Goal: Task Accomplishment & Management: Use online tool/utility

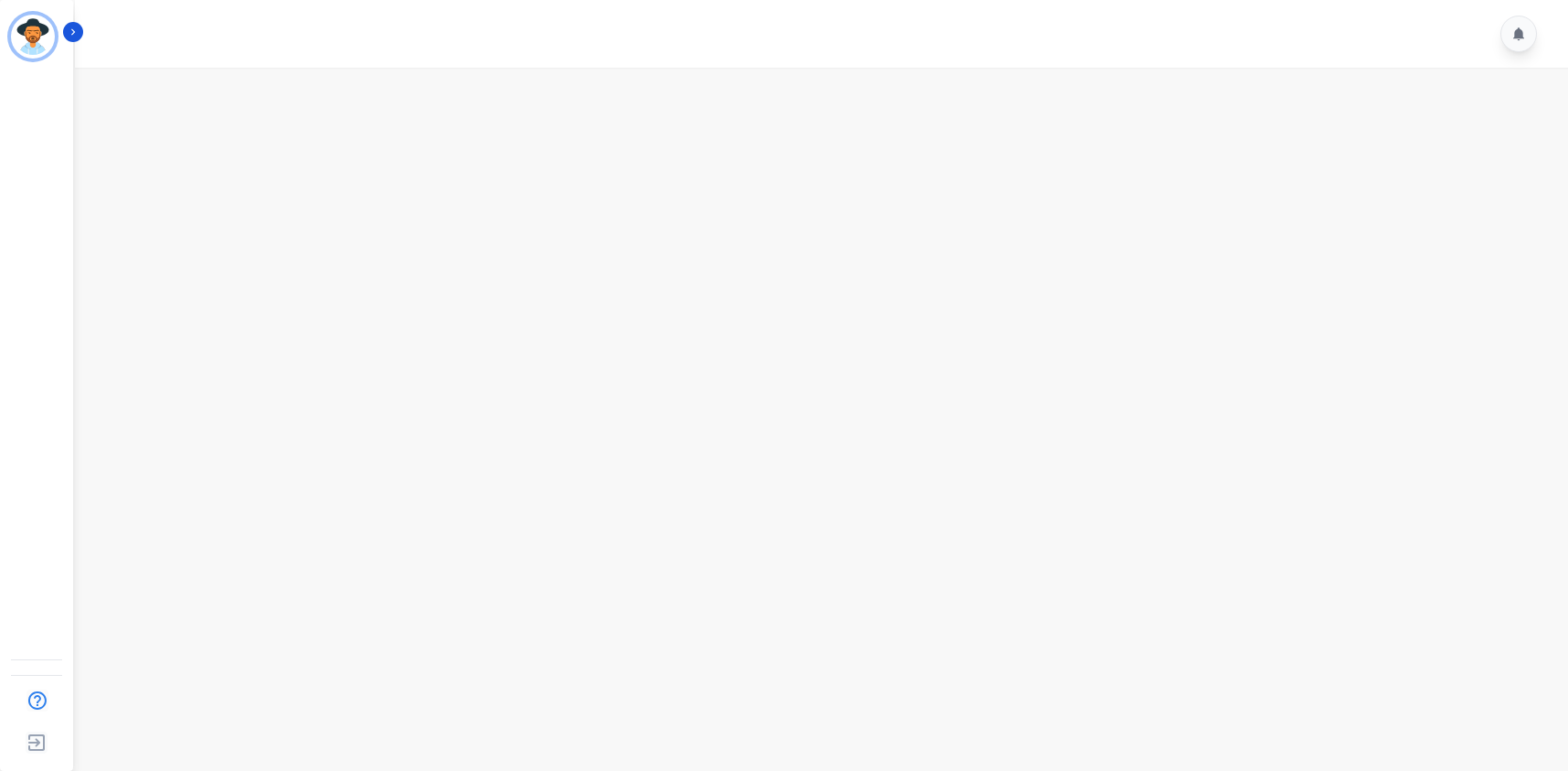
click at [677, 300] on main at bounding box center [819, 453] width 1499 height 771
drag, startPoint x: 450, startPoint y: 387, endPoint x: 537, endPoint y: 471, distance: 120.9
click at [447, 394] on main at bounding box center [819, 453] width 1499 height 771
drag, startPoint x: 1145, startPoint y: 486, endPoint x: 777, endPoint y: 524, distance: 370.0
click at [1139, 486] on main at bounding box center [819, 453] width 1499 height 771
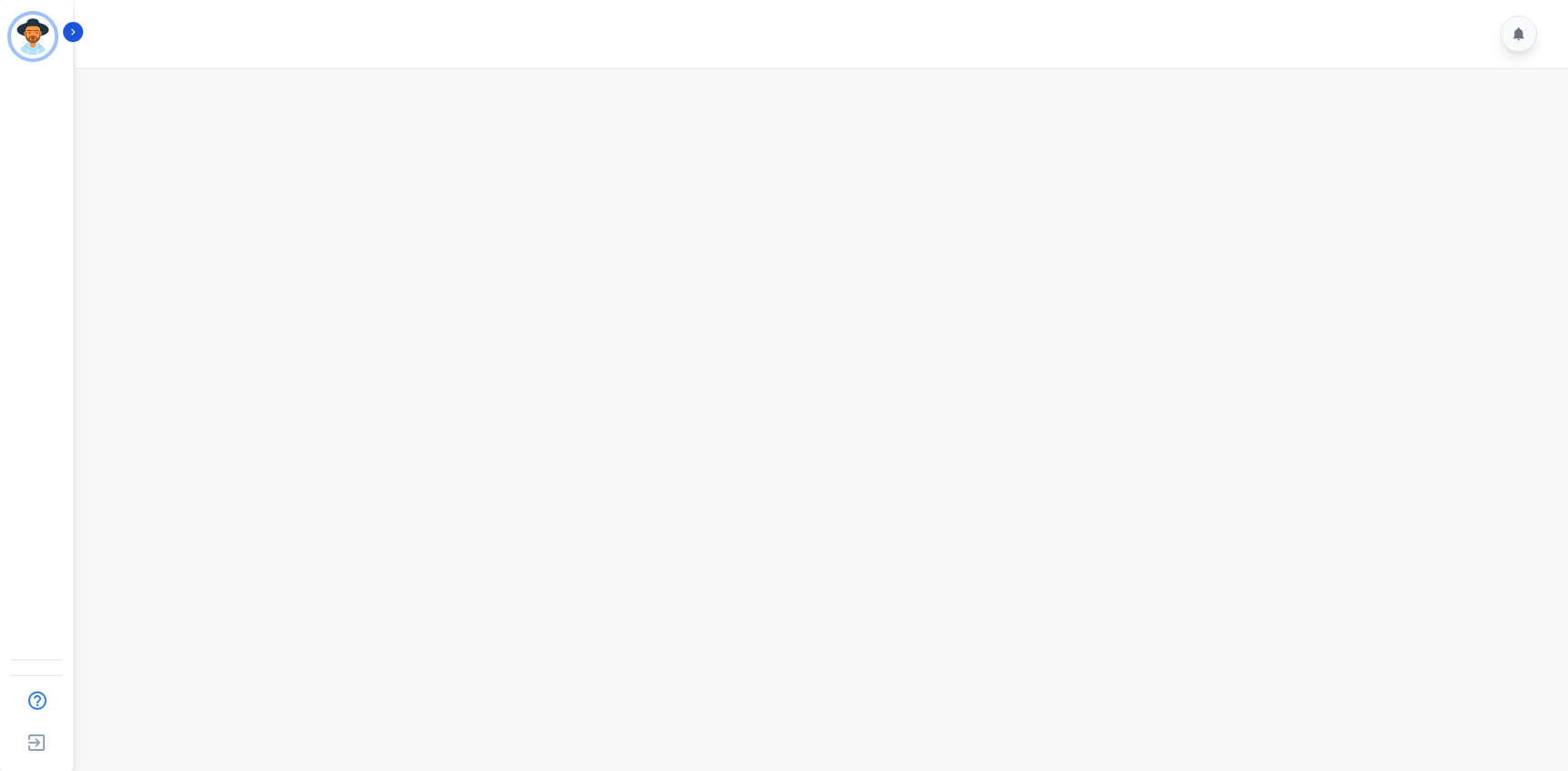
drag, startPoint x: 786, startPoint y: 501, endPoint x: 781, endPoint y: 510, distance: 10.3
click at [790, 501] on main at bounding box center [819, 453] width 1499 height 771
click at [651, 243] on main at bounding box center [819, 453] width 1499 height 771
click at [1382, 274] on main at bounding box center [819, 453] width 1499 height 771
